Goal: Communication & Community: Answer question/provide support

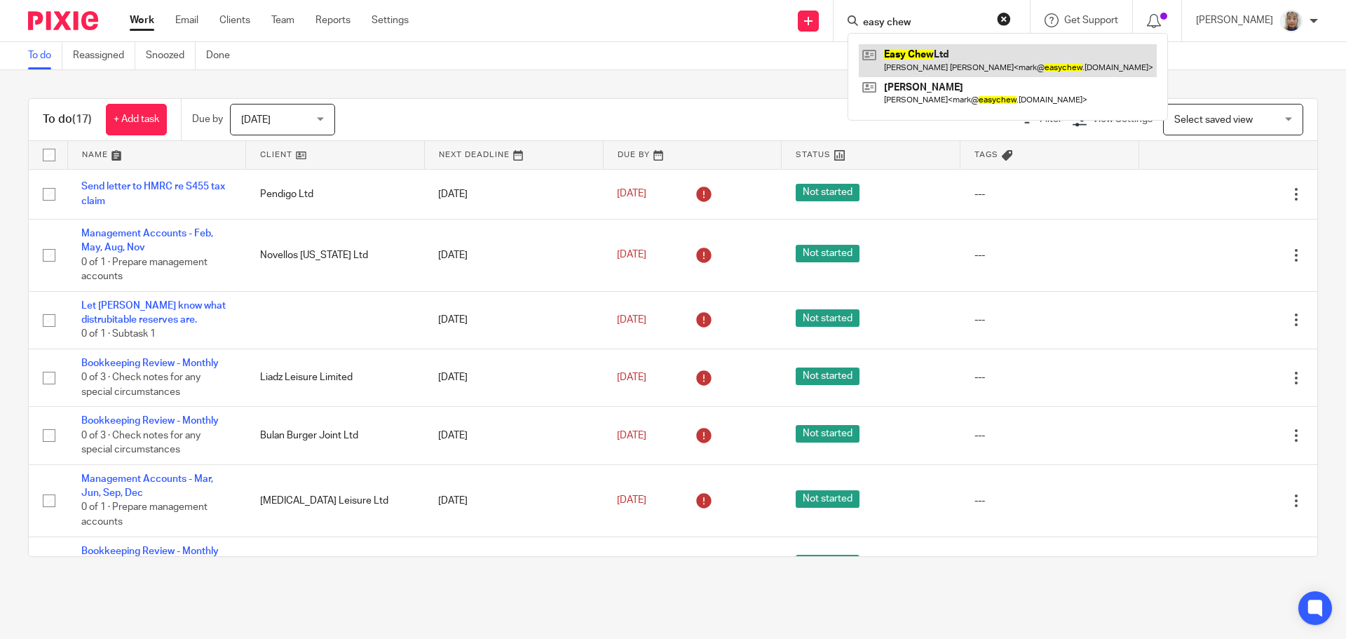
type input "easy chew"
click at [954, 69] on link at bounding box center [1008, 60] width 298 height 32
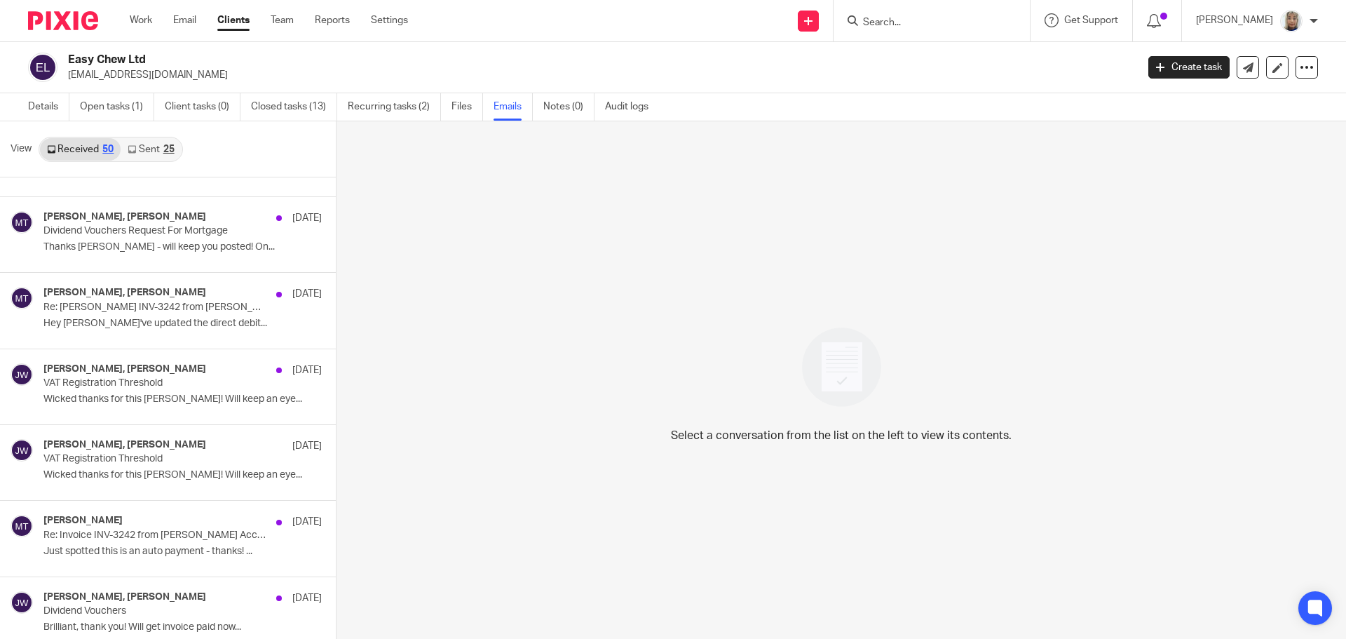
scroll to position [2944, 0]
click at [137, 388] on div "[PERSON_NAME], [PERSON_NAME] [DATE] VAT Registration Threshold Wicked thanks fo…" at bounding box center [161, 385] width 236 height 47
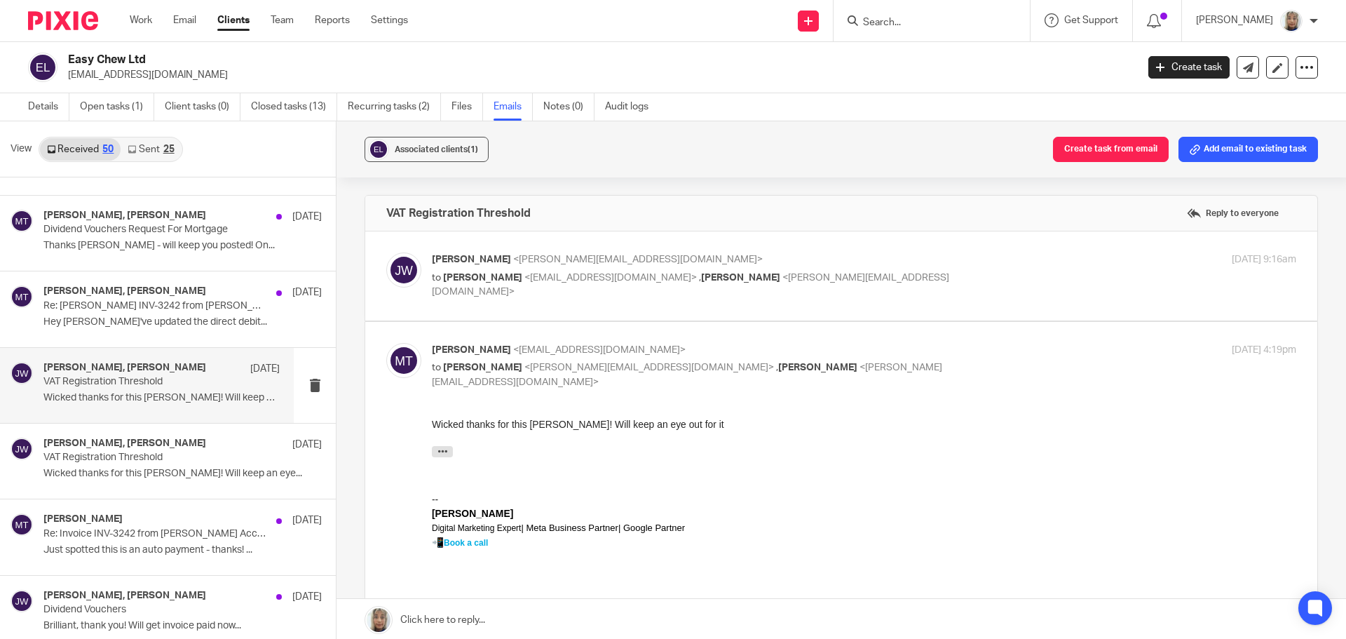
scroll to position [0, 0]
click at [556, 271] on p "to [PERSON_NAME] <[EMAIL_ADDRESS][DOMAIN_NAME]> , [PERSON_NAME] <[PERSON_NAME][…" at bounding box center [720, 285] width 576 height 29
checkbox input "true"
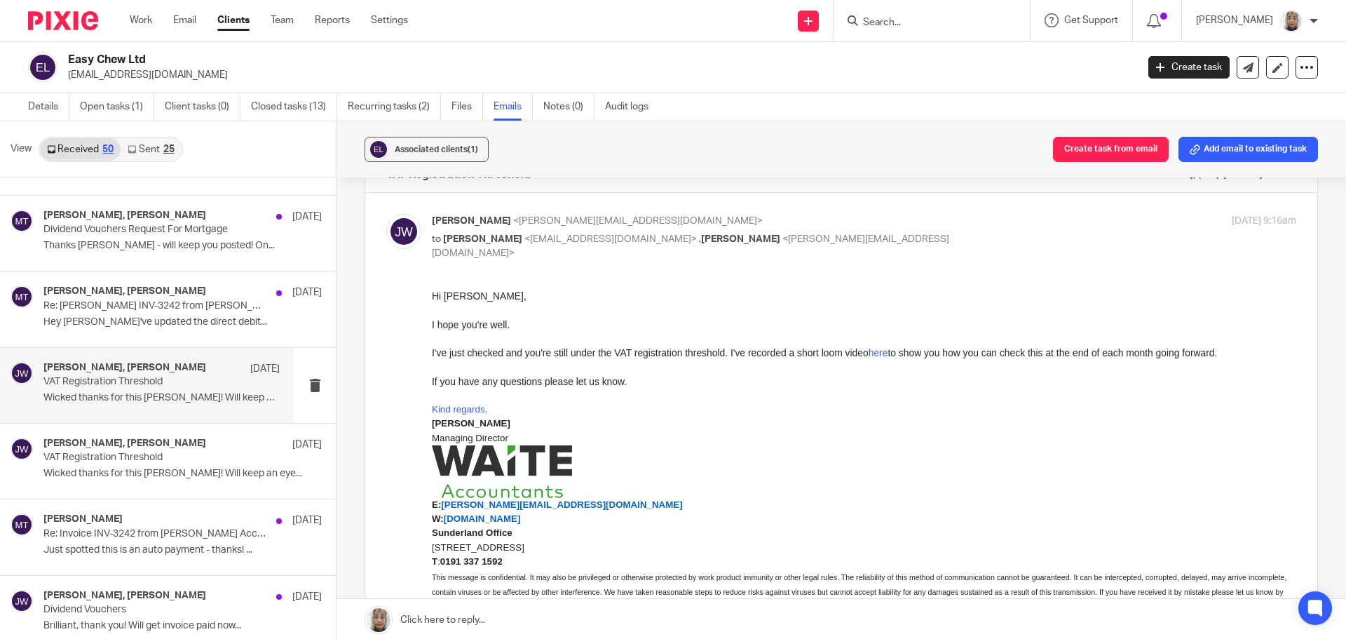
scroll to position [70, 0]
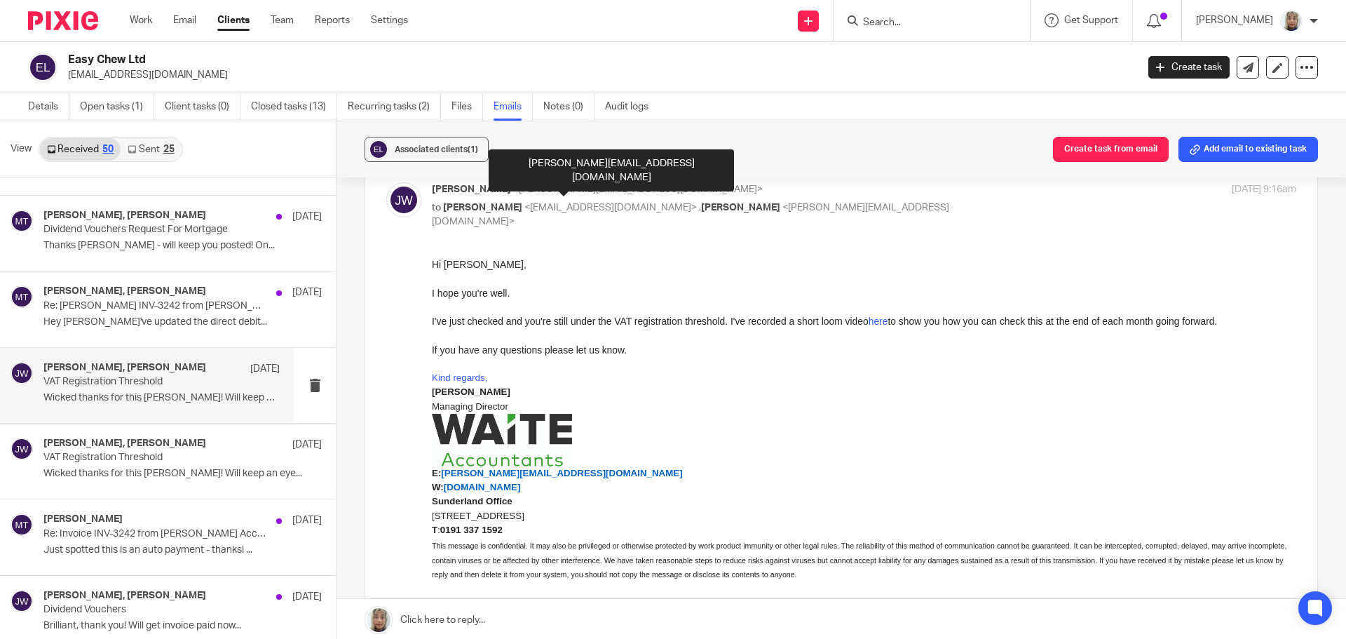
click at [653, 361] on div "Kind regards, Jason Waite Managing Director E: jason@waiteaccountants.co.uk W: …" at bounding box center [864, 482] width 864 height 253
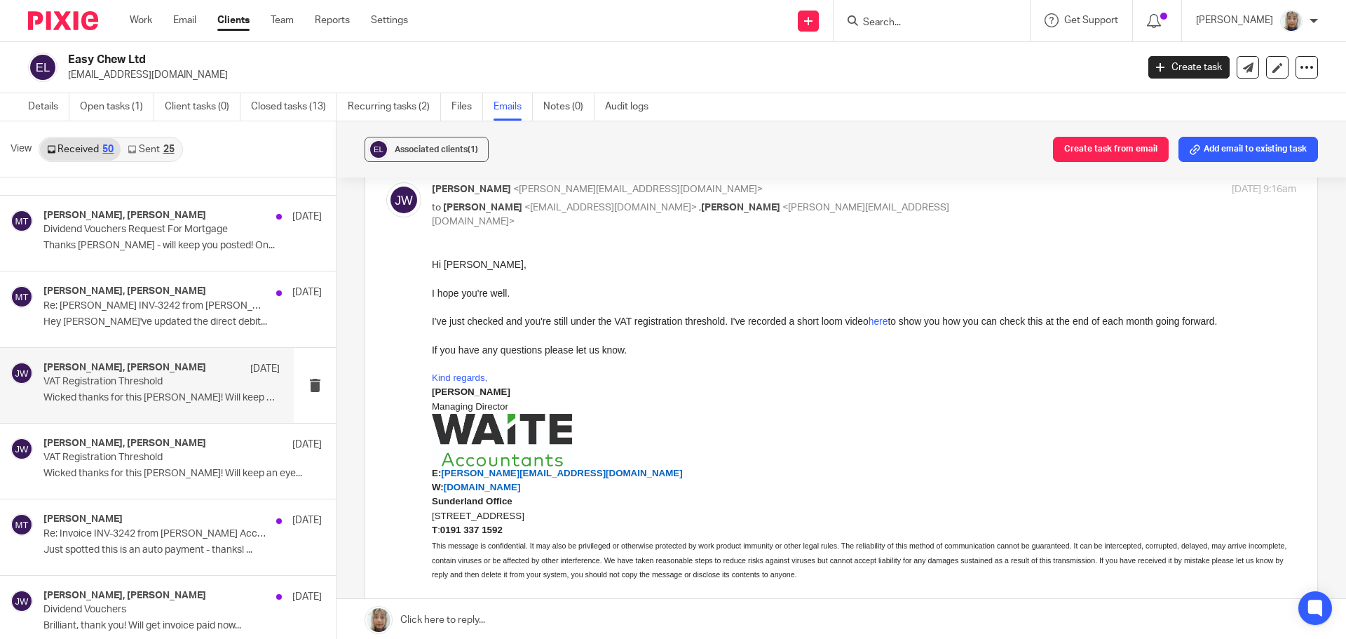
drag, startPoint x: 857, startPoint y: 505, endPoint x: 671, endPoint y: 373, distance: 228.2
drag, startPoint x: 860, startPoint y: 509, endPoint x: 644, endPoint y: 390, distance: 246.6
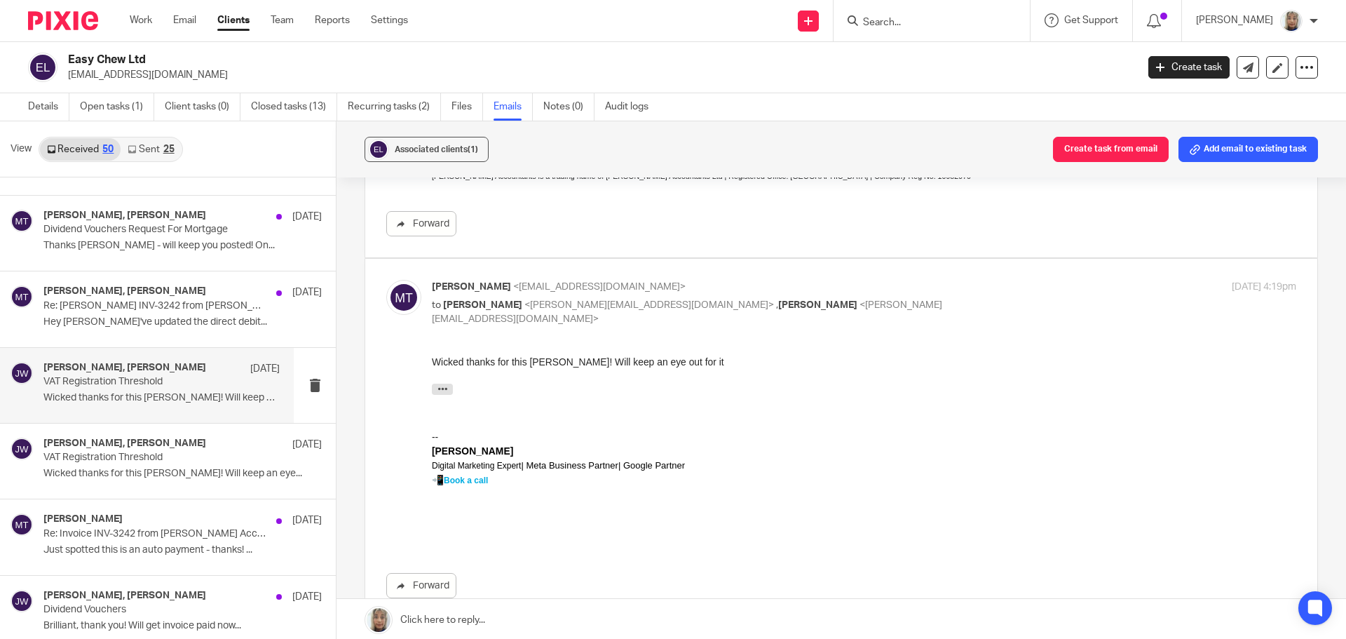
scroll to position [631, 0]
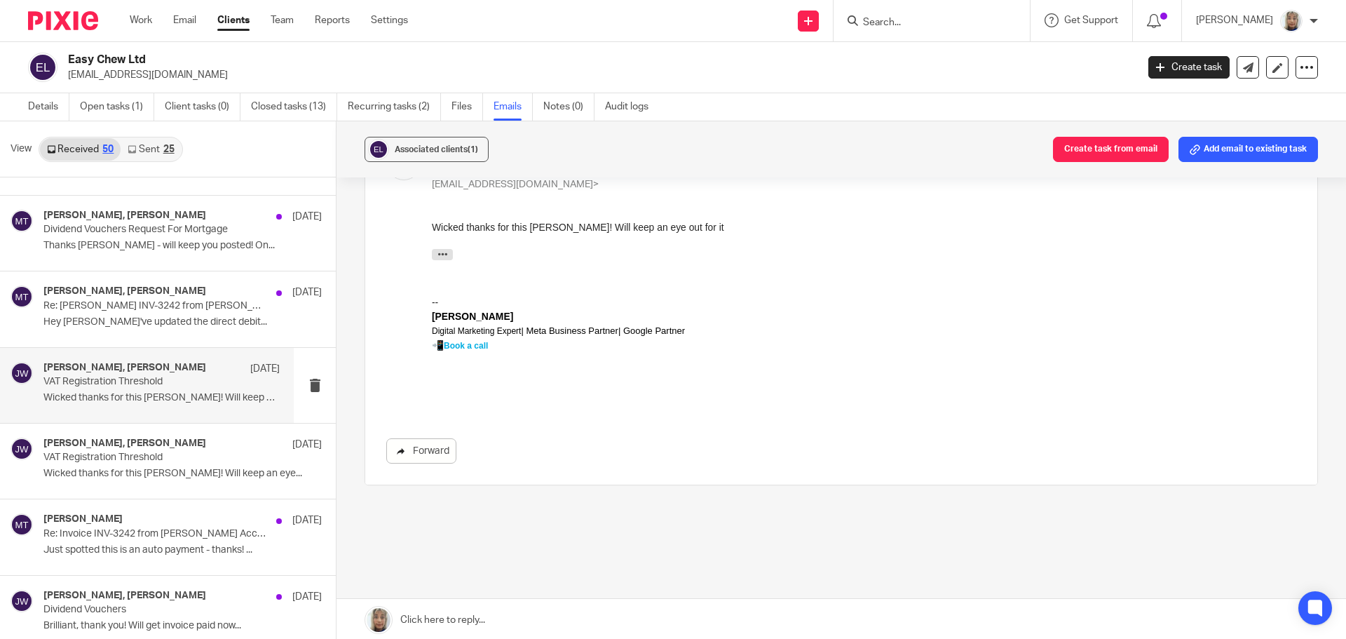
click at [419, 444] on link "Forward" at bounding box center [421, 450] width 70 height 25
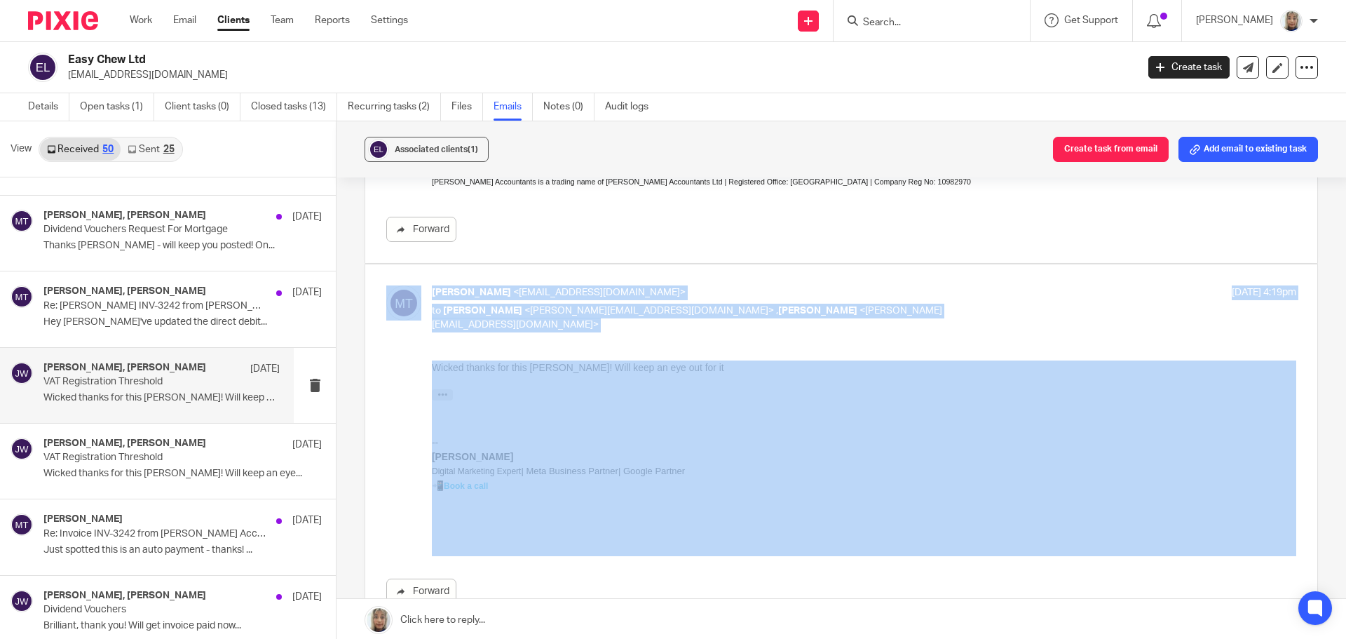
drag, startPoint x: 866, startPoint y: 630, endPoint x: 555, endPoint y: 507, distance: 335.5
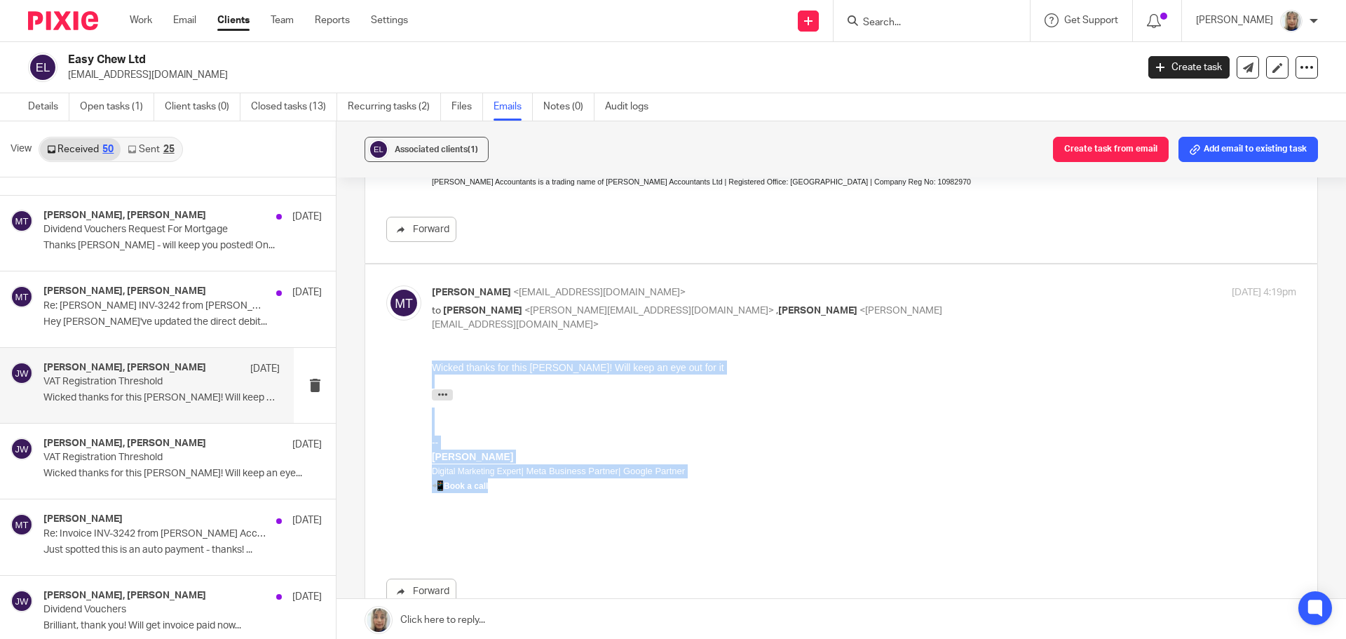
drag, startPoint x: 510, startPoint y: 493, endPoint x: 406, endPoint y: 297, distance: 222.3
click html "Wicked thanks for this Jason! Will keep an eye out for it On Thu, Jun 27, 2024 …"
copy div "Wicked thanks for this Jason! Will keep an eye out for it On Thu, Jun 27, 2024 …"
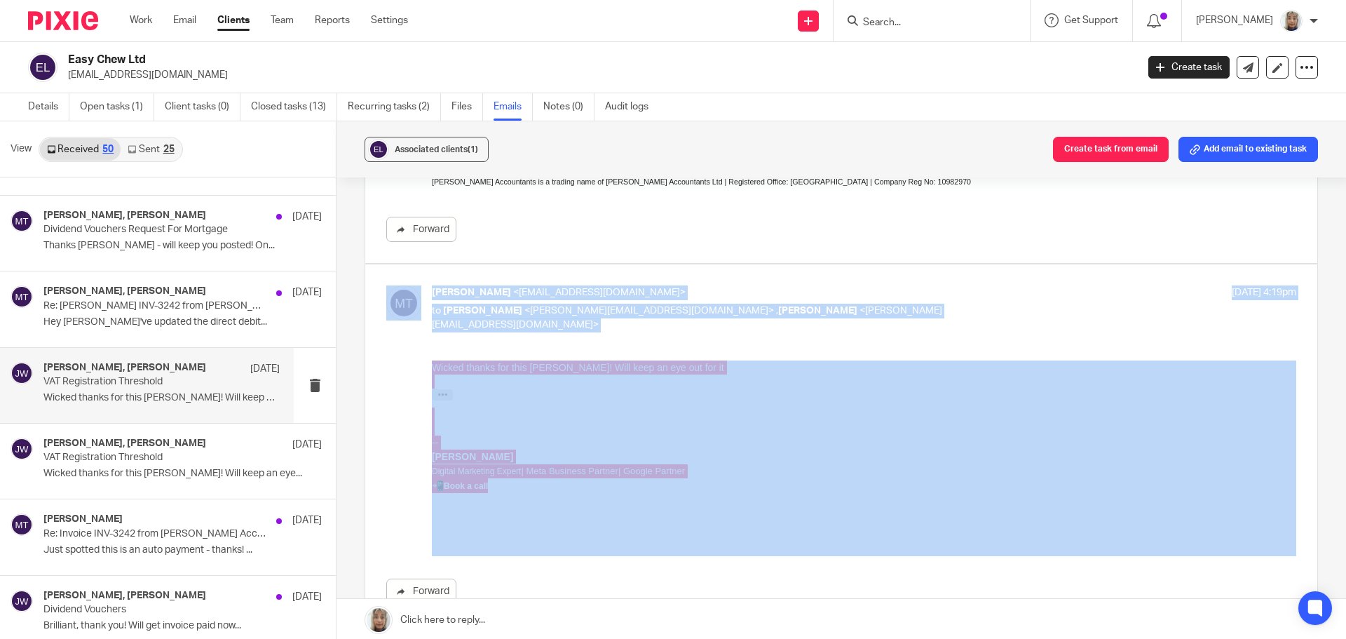
drag, startPoint x: 863, startPoint y: 639, endPoint x: 743, endPoint y: 397, distance: 269.9
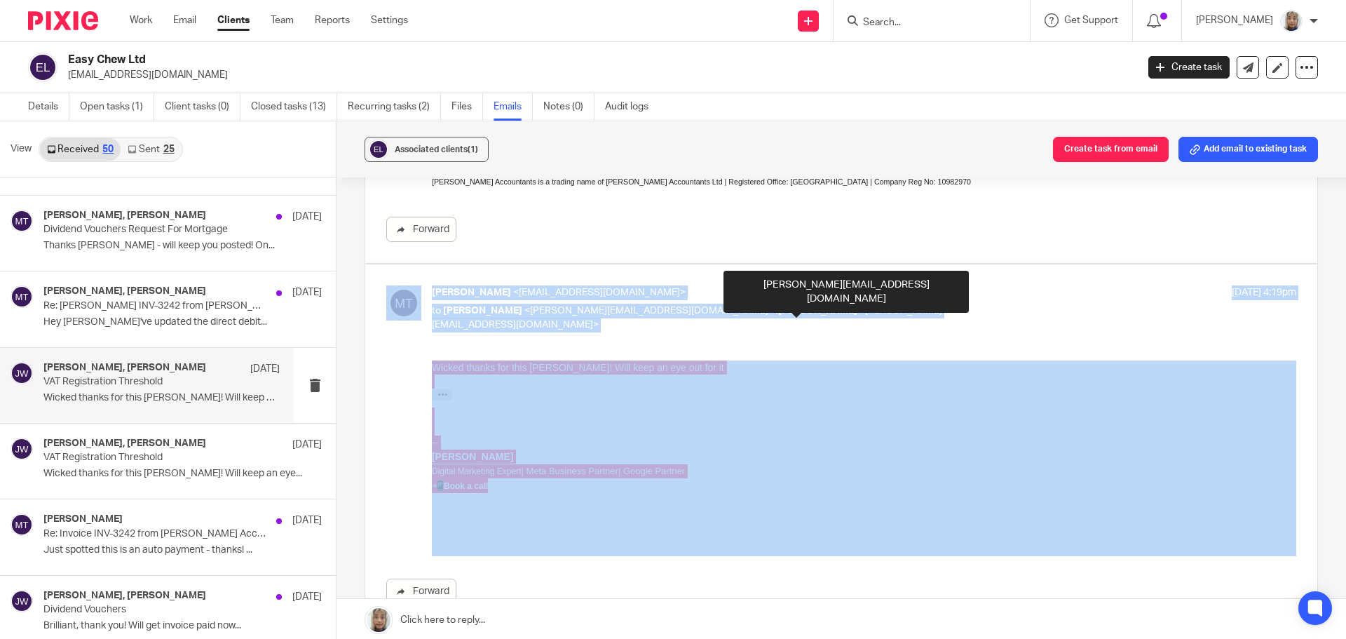
copy div "Mark Thompson <mark@easychew.co.uk> to Jason Waite <jason@waiteaccountants.co.u…"
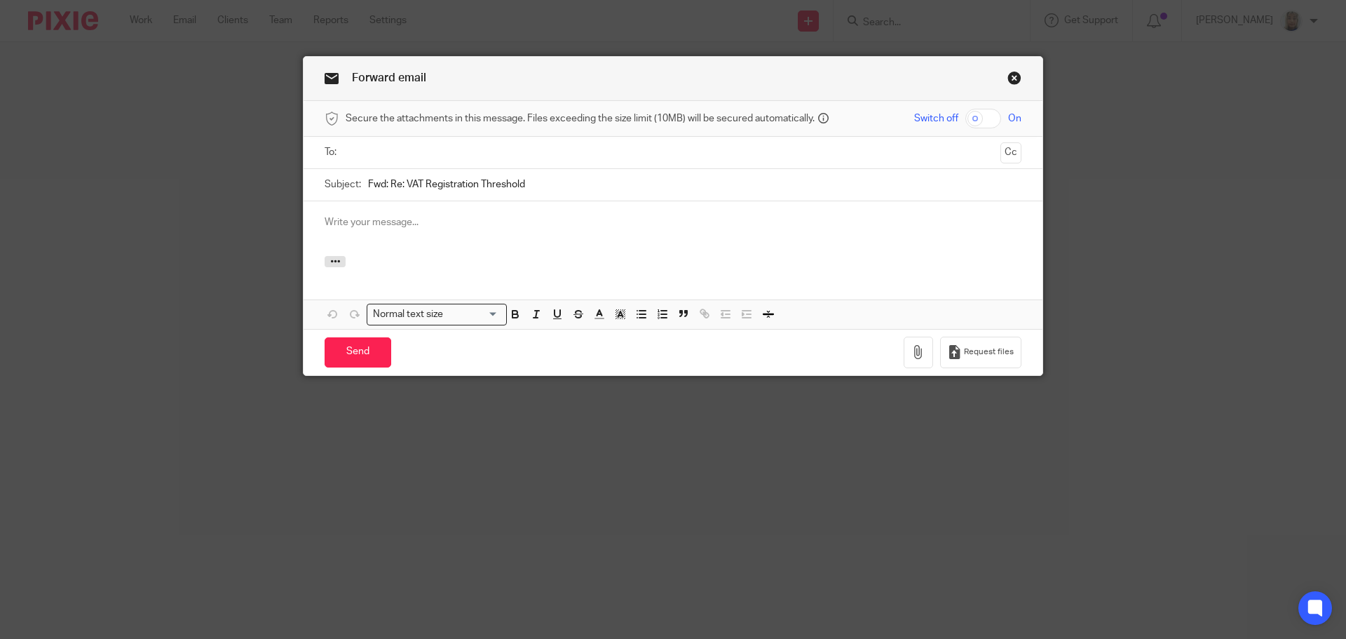
click at [422, 158] on input "text" at bounding box center [673, 152] width 644 height 16
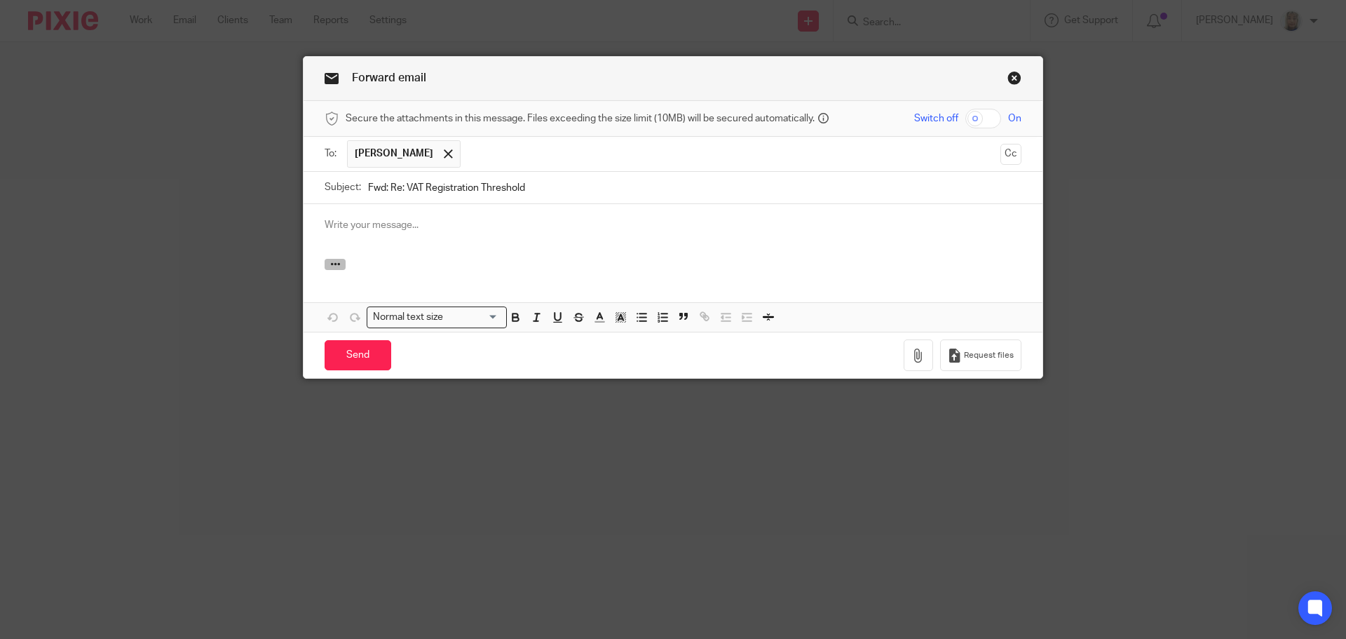
click at [330, 268] on icon "button" at bounding box center [335, 264] width 11 height 11
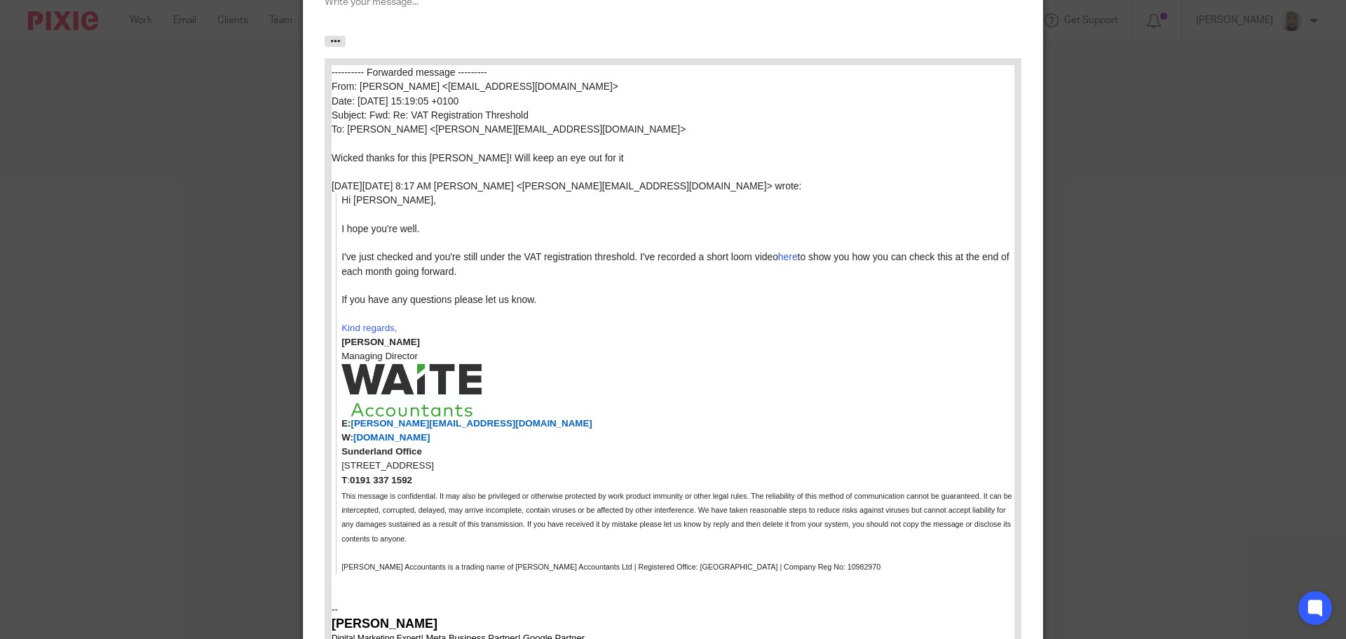
scroll to position [421, 0]
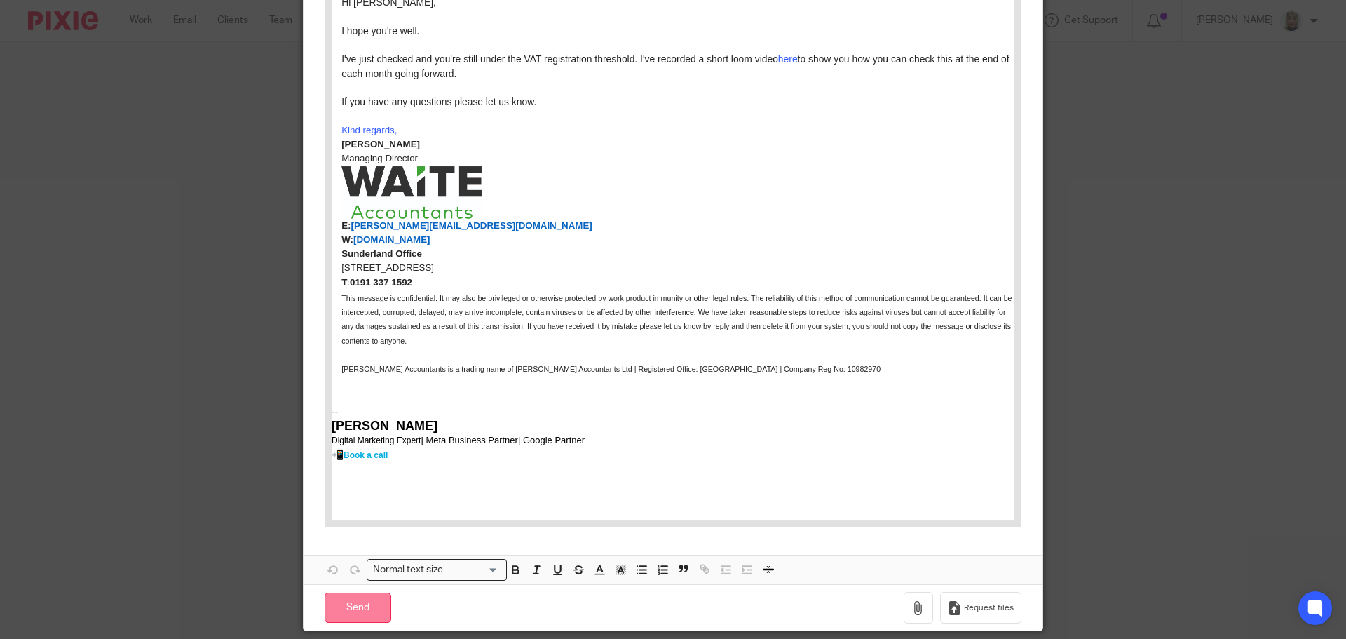
click at [362, 608] on input "Send" at bounding box center [358, 607] width 67 height 30
